Goal: Task Accomplishment & Management: Complete application form

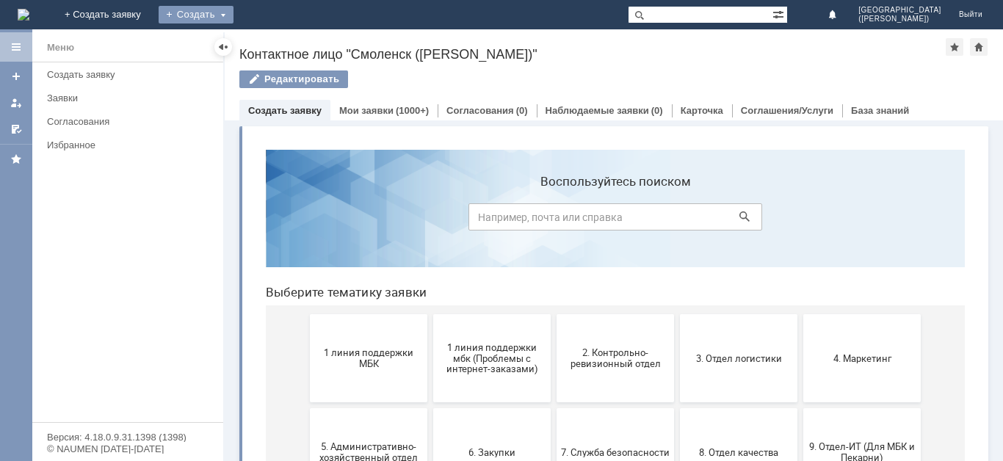
click at [233, 12] on div "Создать" at bounding box center [196, 15] width 75 height 18
click at [273, 41] on link "Заявка" at bounding box center [218, 44] width 112 height 18
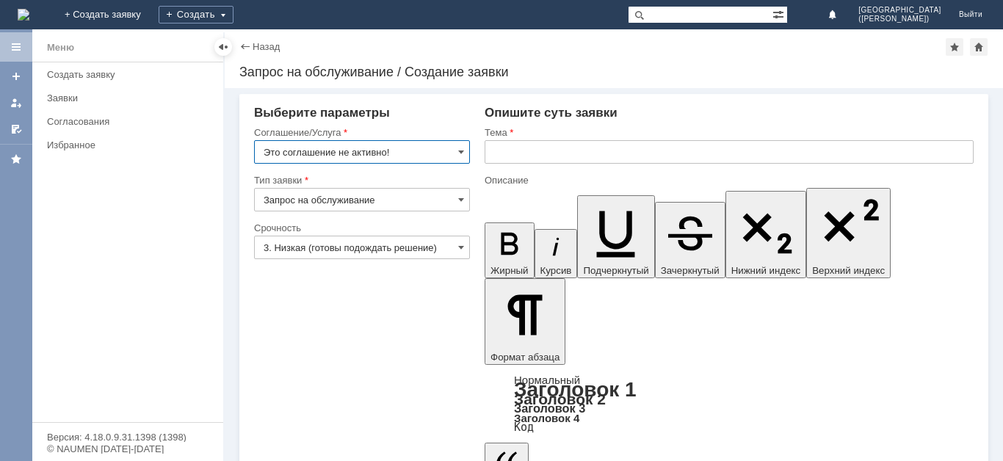
click at [432, 150] on input "Это соглашение не активно!" at bounding box center [362, 151] width 216 height 23
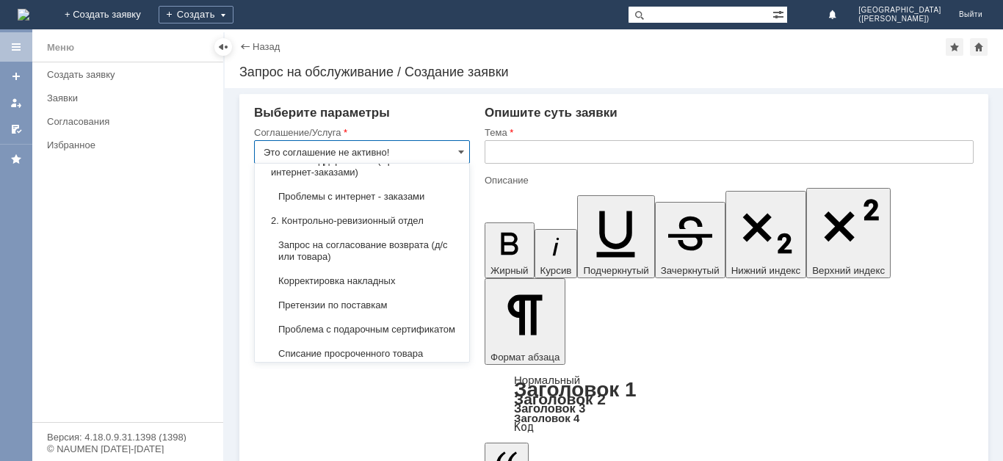
scroll to position [233, 0]
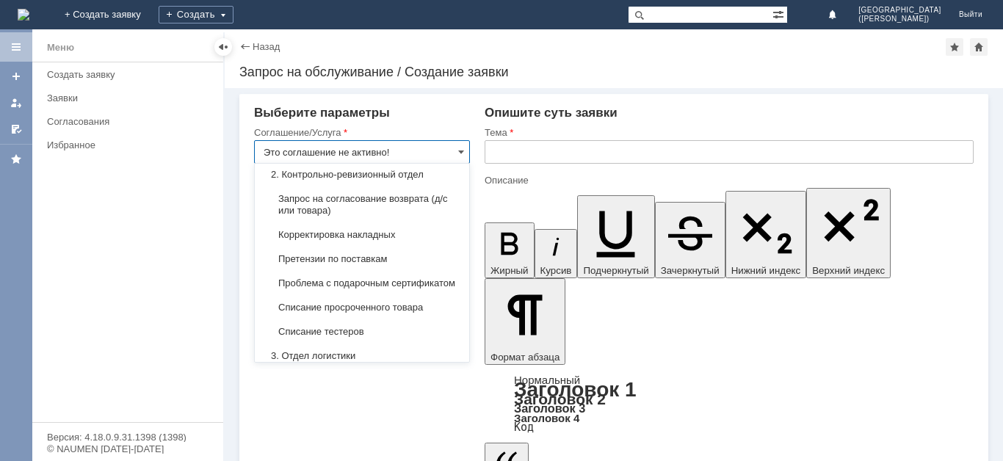
click at [424, 240] on div "Корректировка накладных" at bounding box center [362, 234] width 214 height 23
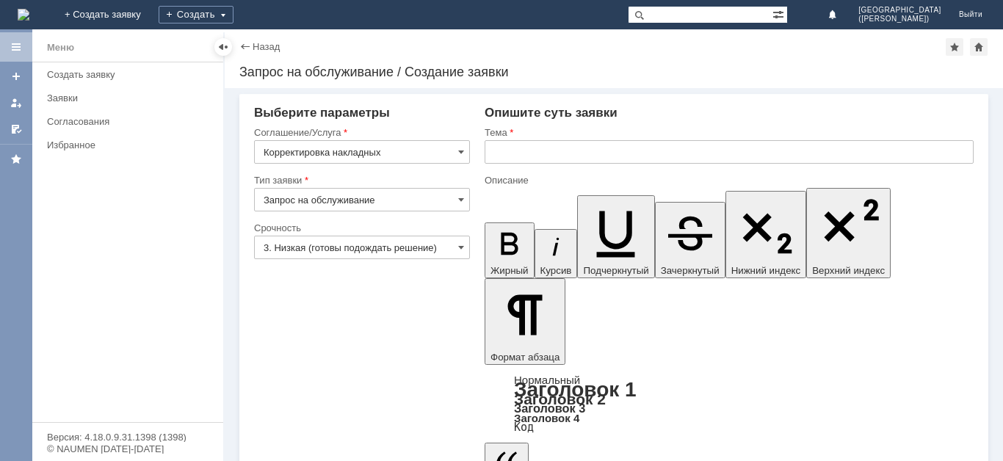
type input "Корректировка накладных"
click at [391, 245] on input "3. Низкая (готовы подождать решение)" at bounding box center [362, 247] width 216 height 23
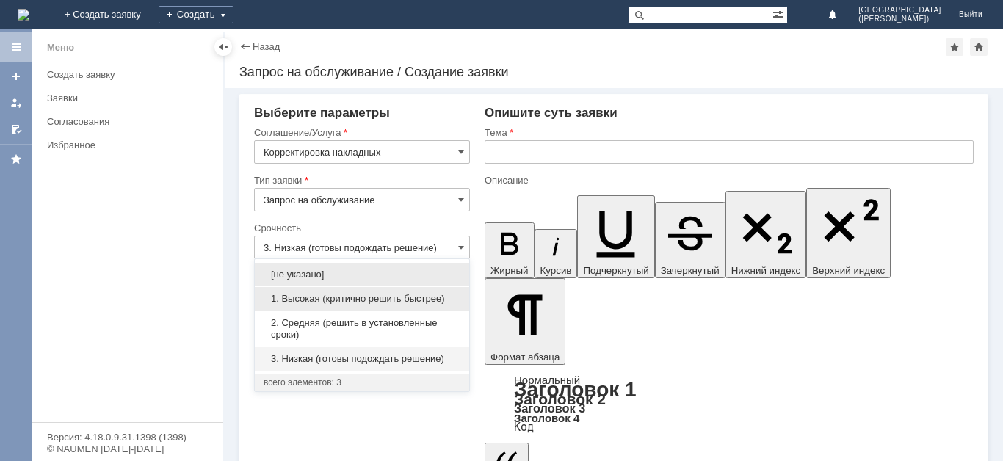
click at [388, 297] on span "1. Высокая (критично решить быстрее)" at bounding box center [362, 299] width 197 height 12
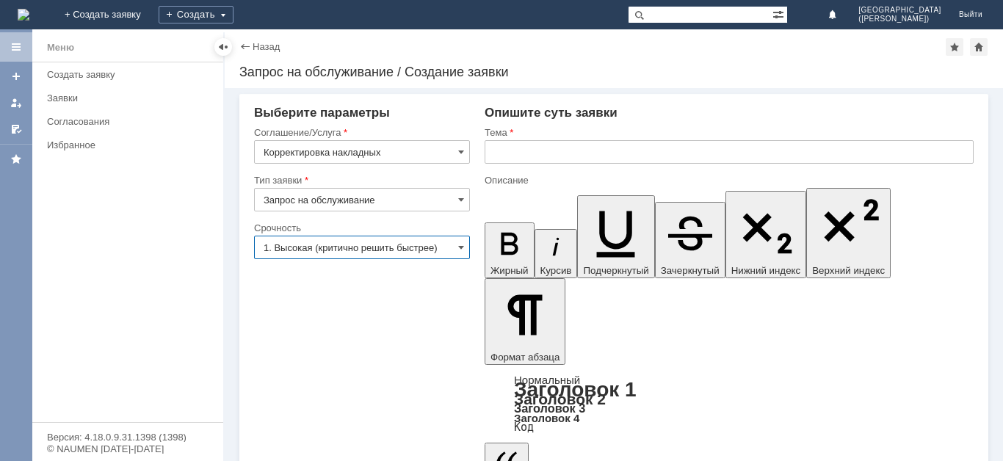
click at [562, 146] on input "text" at bounding box center [729, 151] width 489 height 23
type input "1. Высокая (критично решить быстрее)"
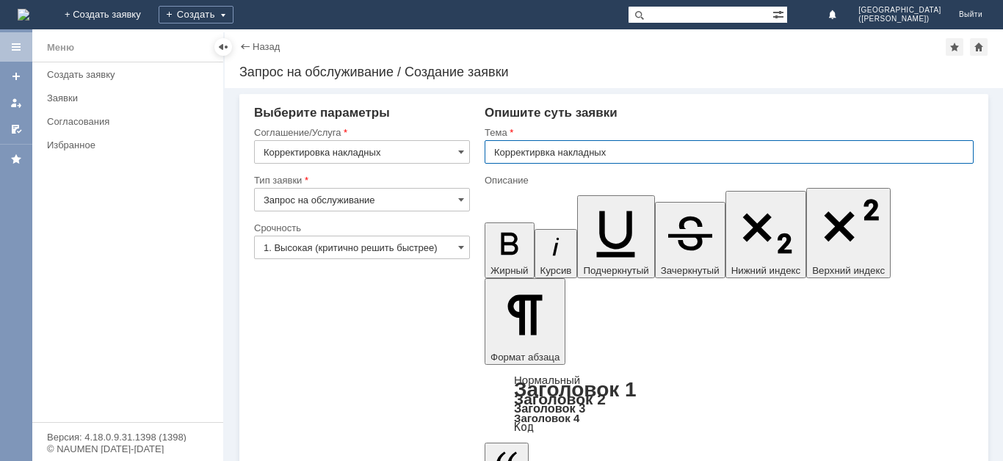
click at [548, 155] on input "Корректирвка накладных" at bounding box center [729, 151] width 489 height 23
type input "Корректирока накладных"
